Goal: Check status: Check status

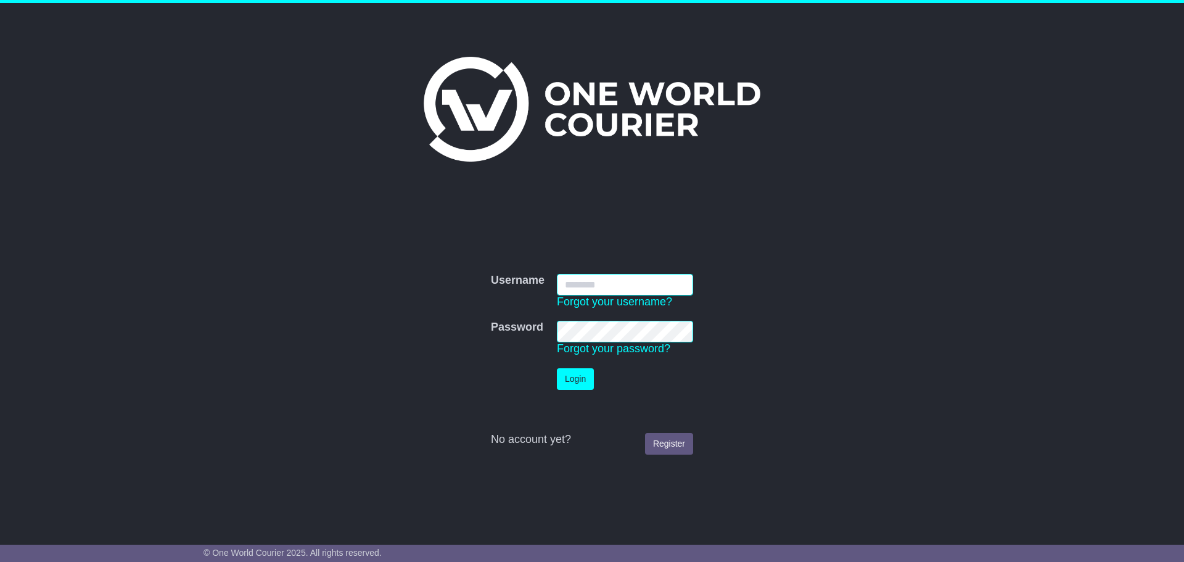
type input "**********"
click at [581, 376] on button "Login" at bounding box center [575, 379] width 37 height 22
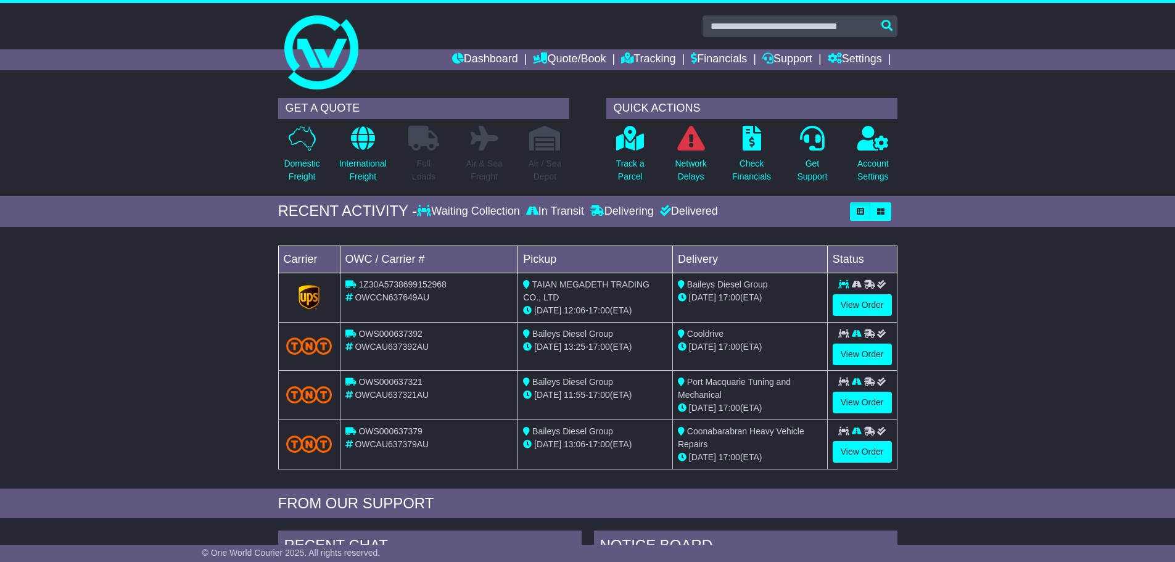
drag, startPoint x: 262, startPoint y: 239, endPoint x: 909, endPoint y: 456, distance: 682.2
click at [909, 456] on div "Loading... No bookings found Carrier OWC / Carrier # Pickup Delivery Status 1Z3…" at bounding box center [587, 360] width 1175 height 255
drag, startPoint x: 909, startPoint y: 456, endPoint x: 187, endPoint y: 255, distance: 749.4
click at [187, 255] on div "Loading... No bookings found Carrier OWC / Carrier # Pickup Delivery Status 1Z3…" at bounding box center [587, 360] width 1175 height 255
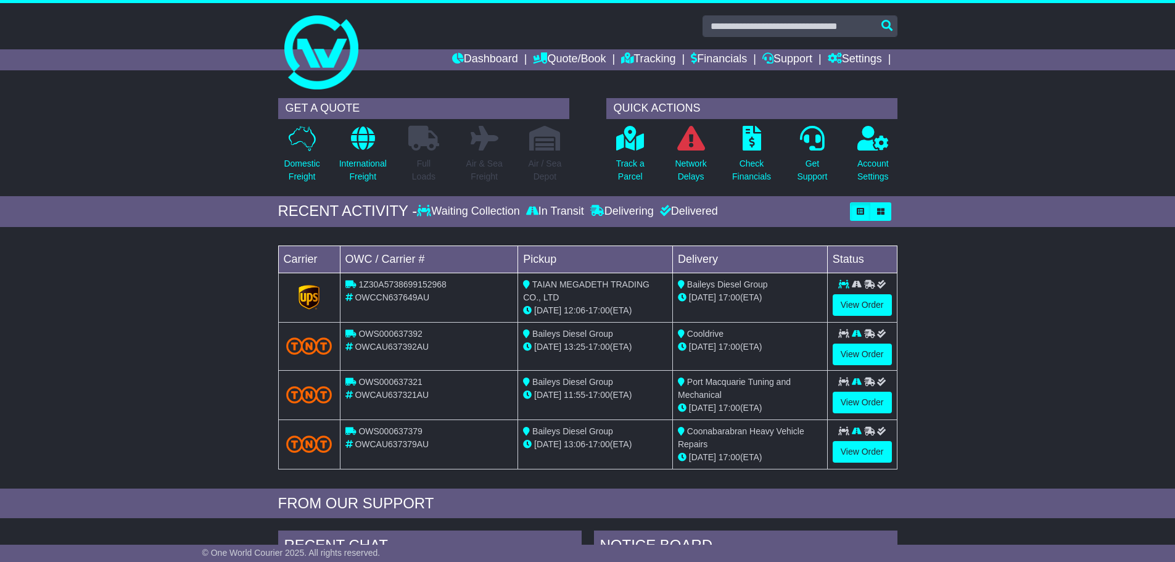
click at [187, 255] on div "Loading... No bookings found Carrier OWC / Carrier # Pickup Delivery Status 1Z3…" at bounding box center [587, 360] width 1175 height 255
drag, startPoint x: 187, startPoint y: 255, endPoint x: 170, endPoint y: 238, distance: 23.6
click at [170, 238] on div "Loading... No bookings found Carrier OWC / Carrier # Pickup Delivery Status 1Z3…" at bounding box center [587, 360] width 1175 height 255
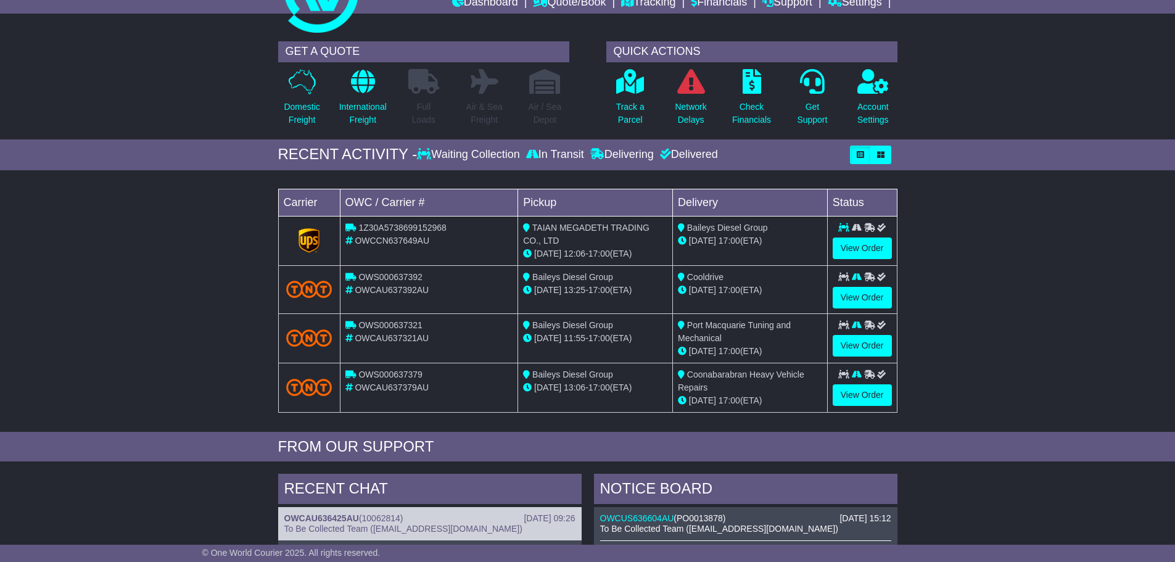
scroll to position [123, 0]
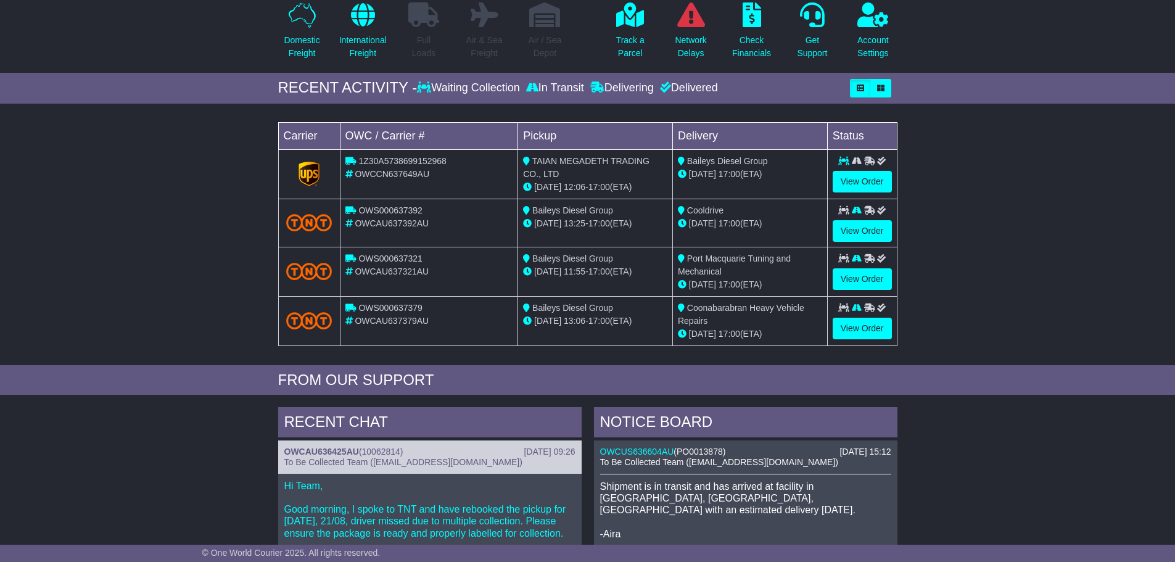
drag, startPoint x: 897, startPoint y: 456, endPoint x: 896, endPoint y: 492, distance: 35.8
click at [896, 492] on div "[DATE] 15:12 OWCUS636604AU ( PO0013878 ) To Be Collected Team ([EMAIL_ADDRESS][…" at bounding box center [746, 532] width 304 height 185
click at [880, 431] on div "NOTICE BOARD" at bounding box center [746, 423] width 304 height 33
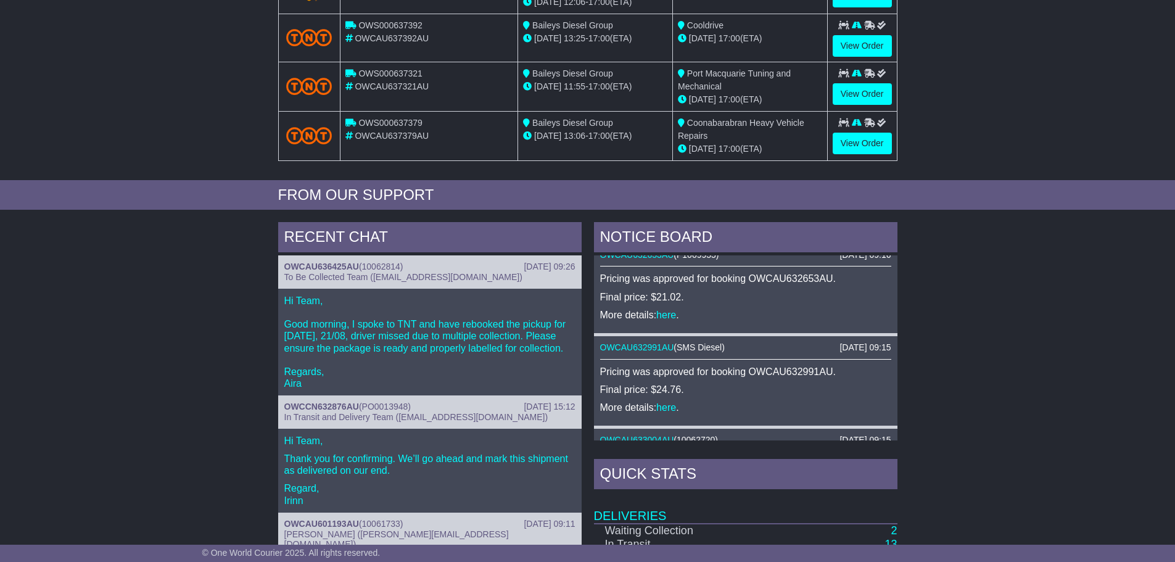
scroll to position [828, 0]
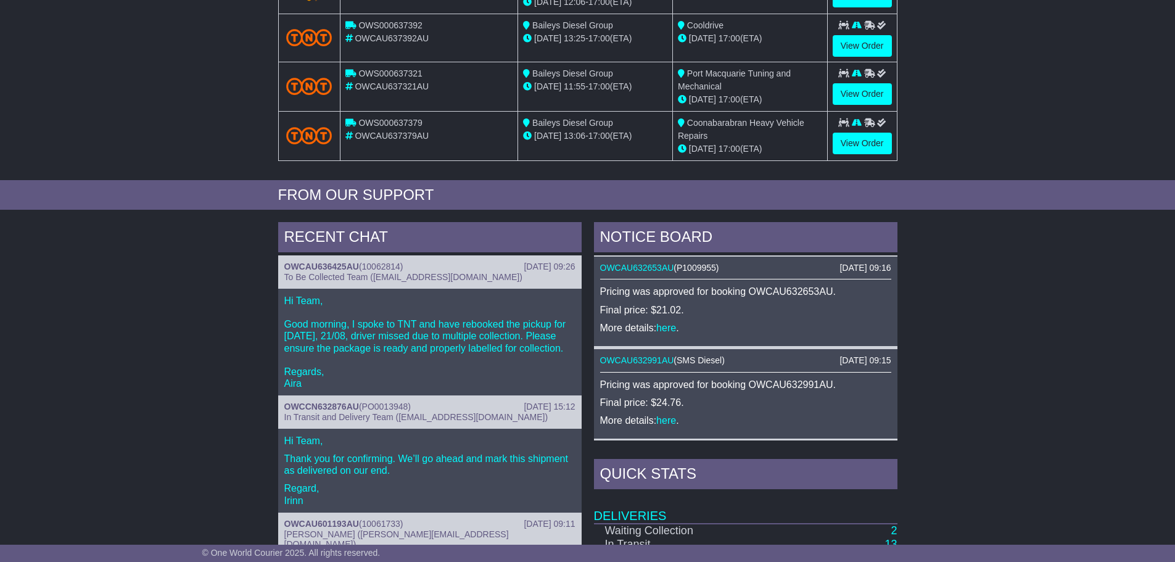
click at [920, 344] on div "RECENT CHAT [DATE] 09:26 OWCAU636425AU ( 10062814 ) To Be Collected Team ([EMAI…" at bounding box center [587, 481] width 1175 height 531
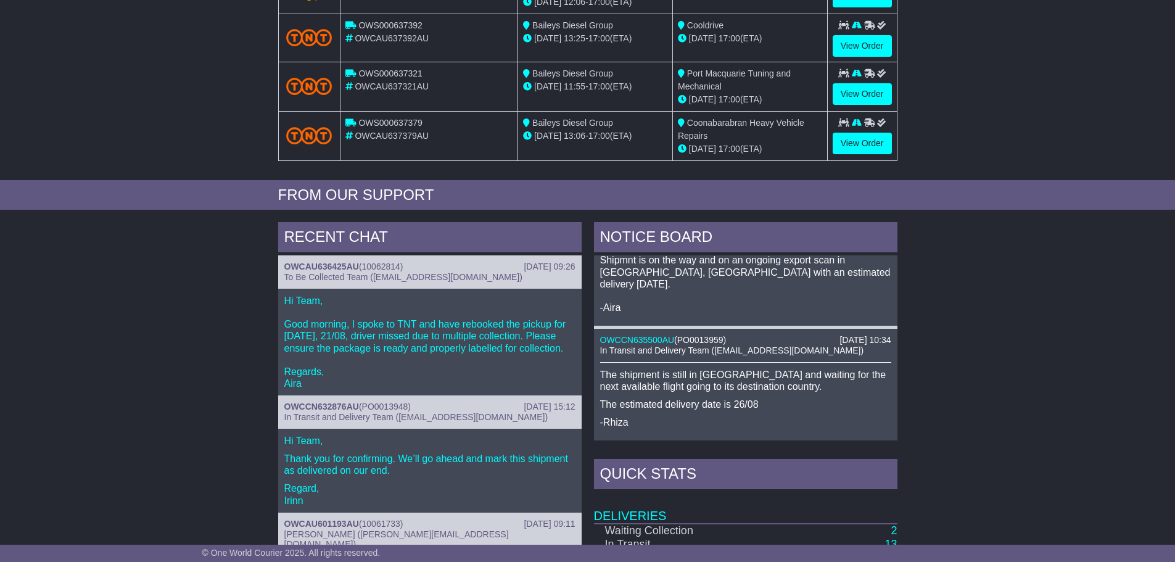
scroll to position [0, 0]
